Goal: Transaction & Acquisition: Purchase product/service

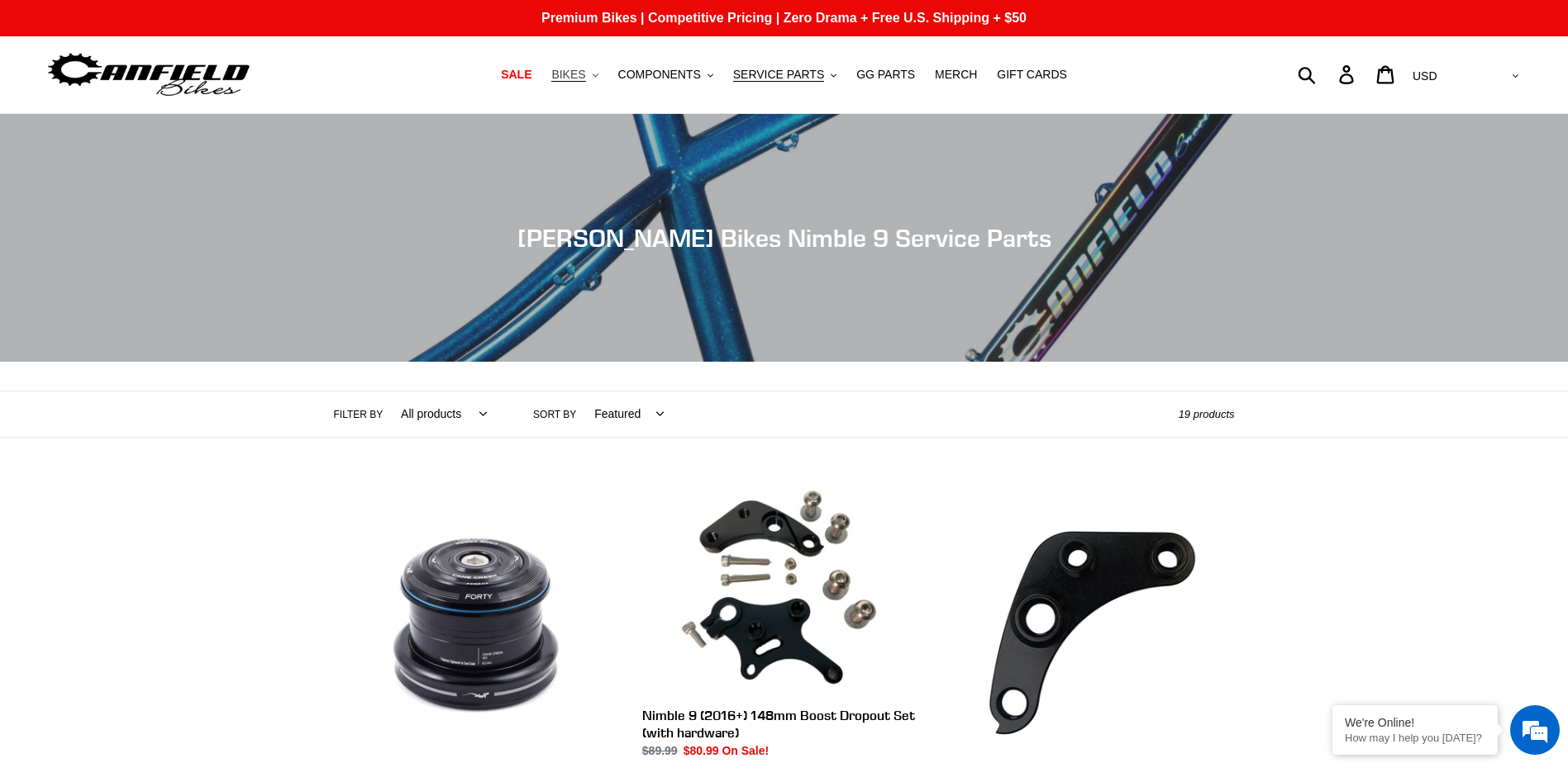
click at [585, 75] on span "BIKES" at bounding box center [568, 75] width 34 height 14
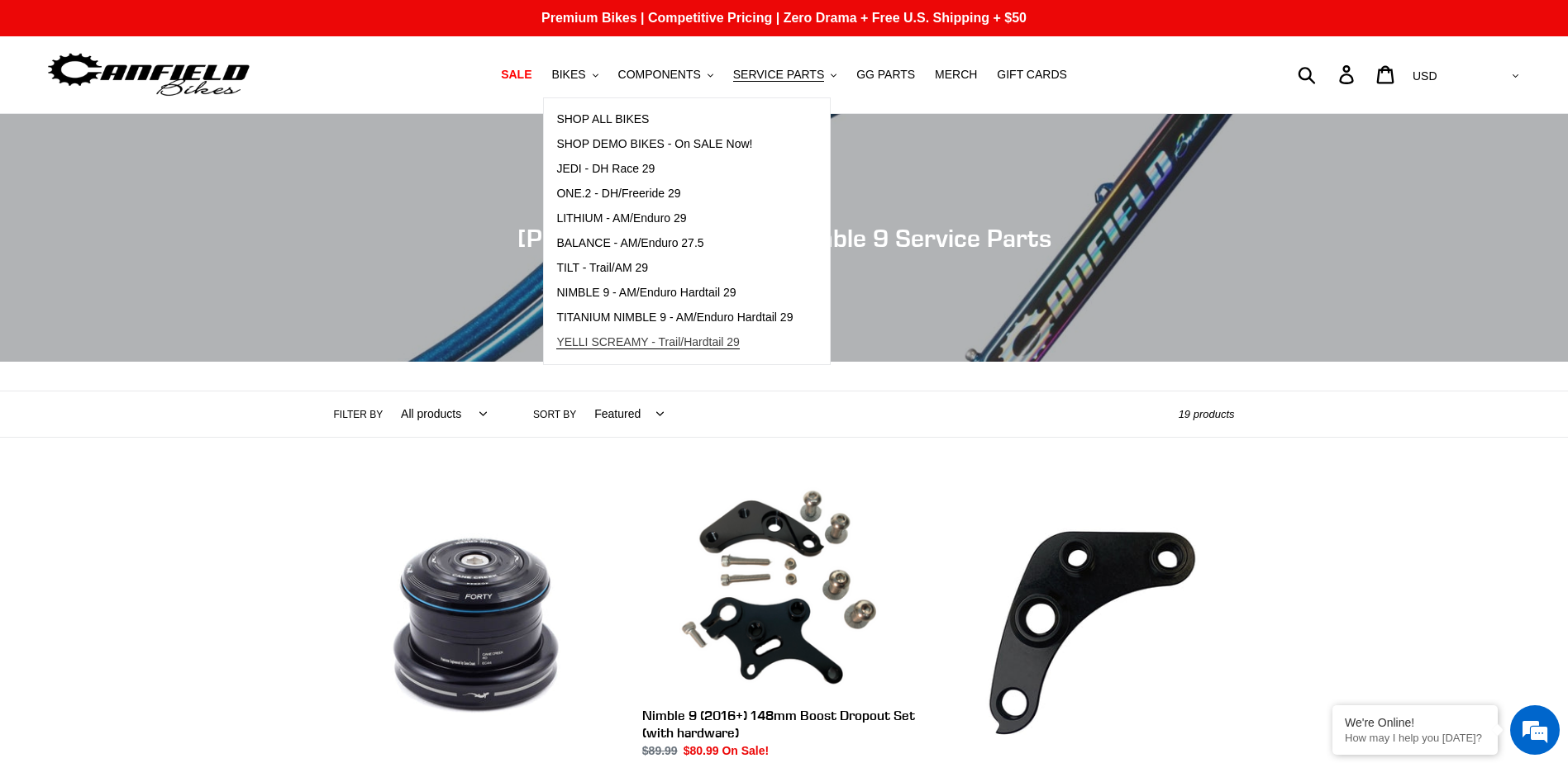
click at [627, 347] on span "YELLI SCREAMY - Trail/Hardtail 29" at bounding box center [647, 342] width 183 height 14
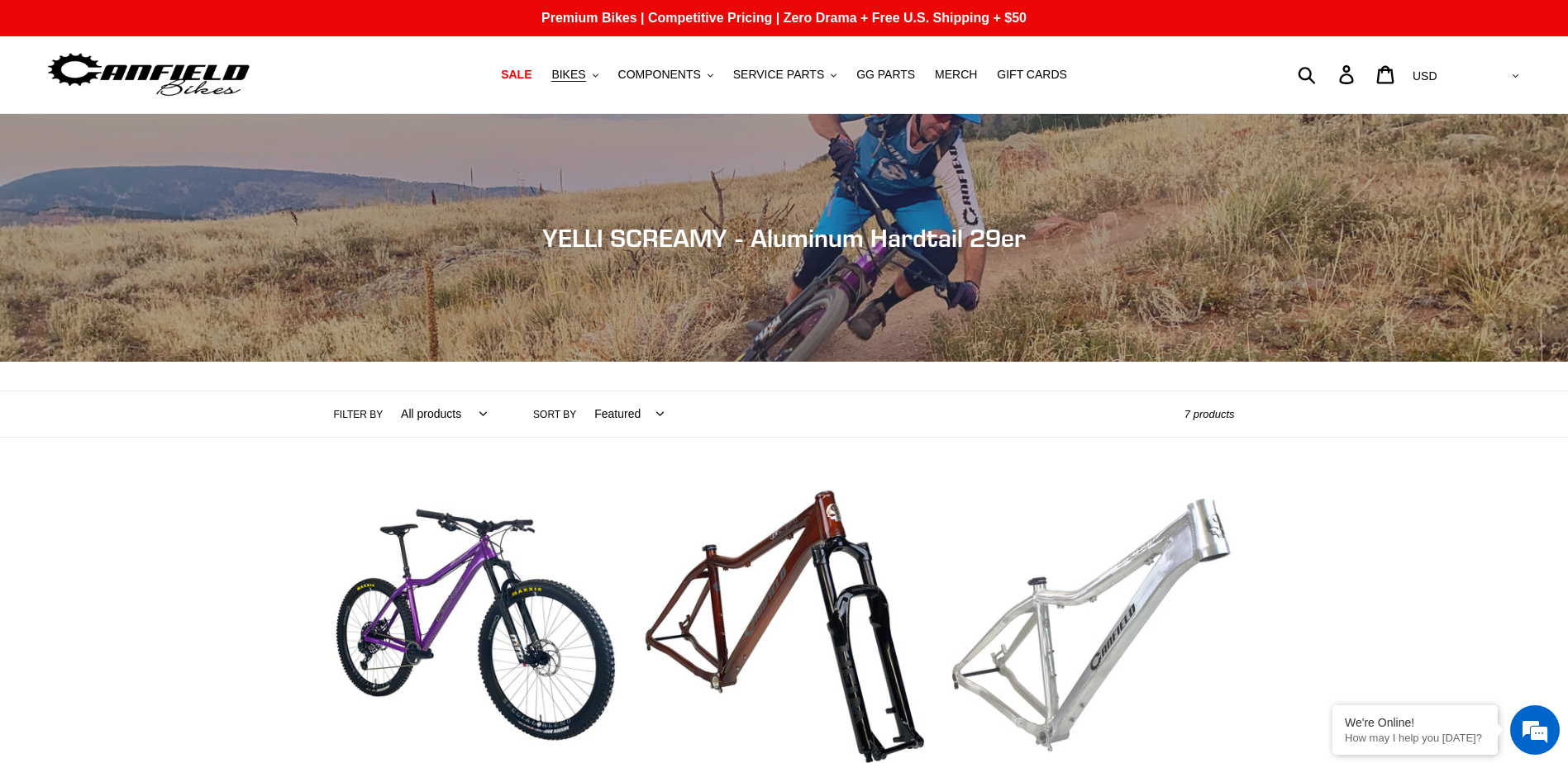
click at [1096, 590] on link "YELLI SCREAMY - Frame Only" at bounding box center [1092, 657] width 283 height 348
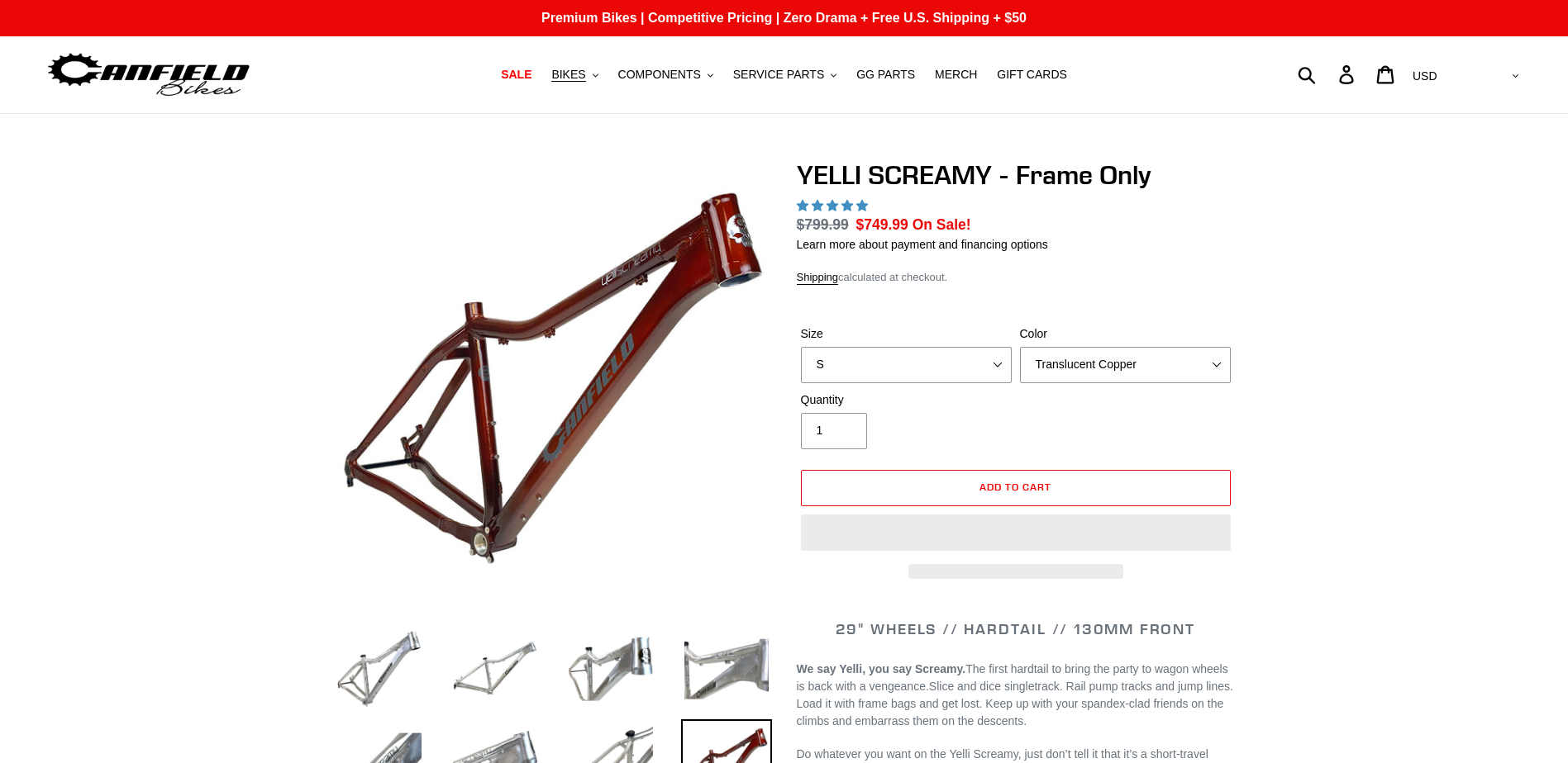
select select "highest-rating"
